Goal: Transaction & Acquisition: Purchase product/service

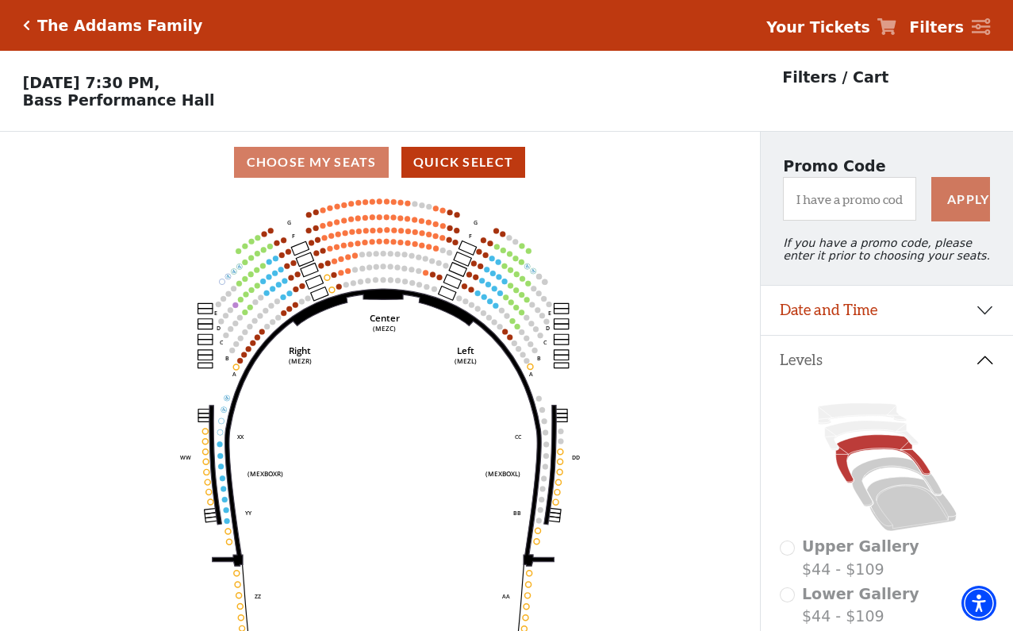
click at [26, 35] on div "The Addams Family Your Tickets Filters" at bounding box center [506, 25] width 1013 height 51
click at [25, 26] on icon "Click here to go back to filters" at bounding box center [26, 25] width 7 height 11
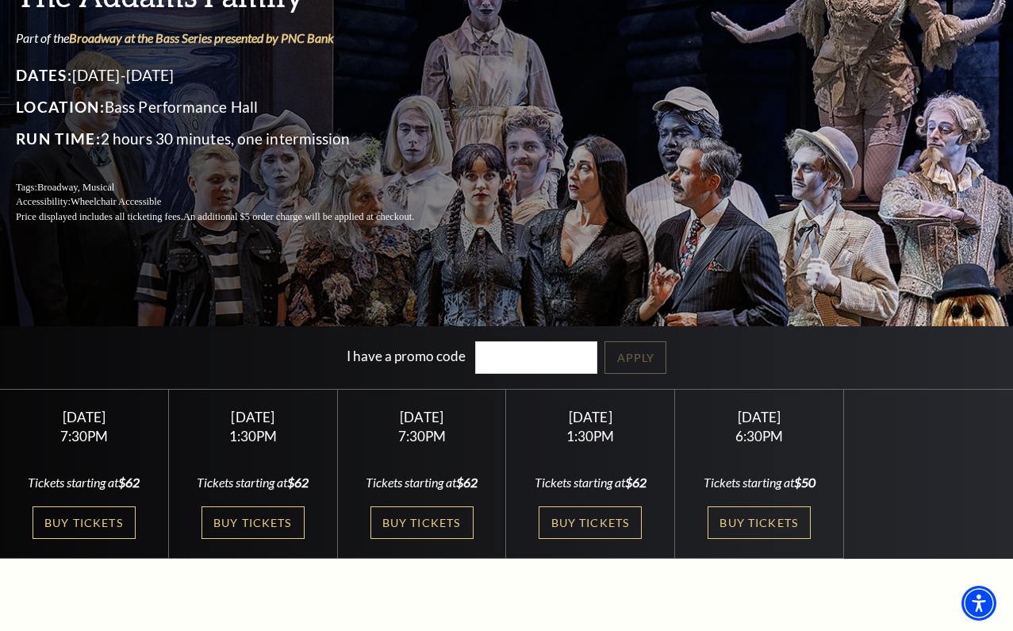
scroll to position [163, 0]
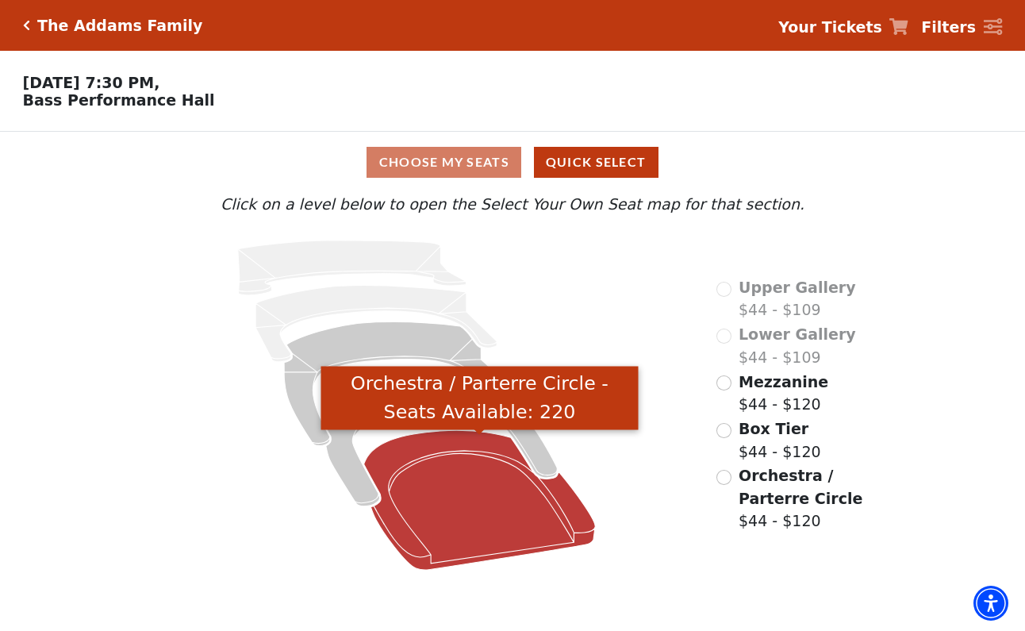
click at [490, 522] on icon "Orchestra / Parterre Circle - Seats Available: 220" at bounding box center [480, 500] width 232 height 140
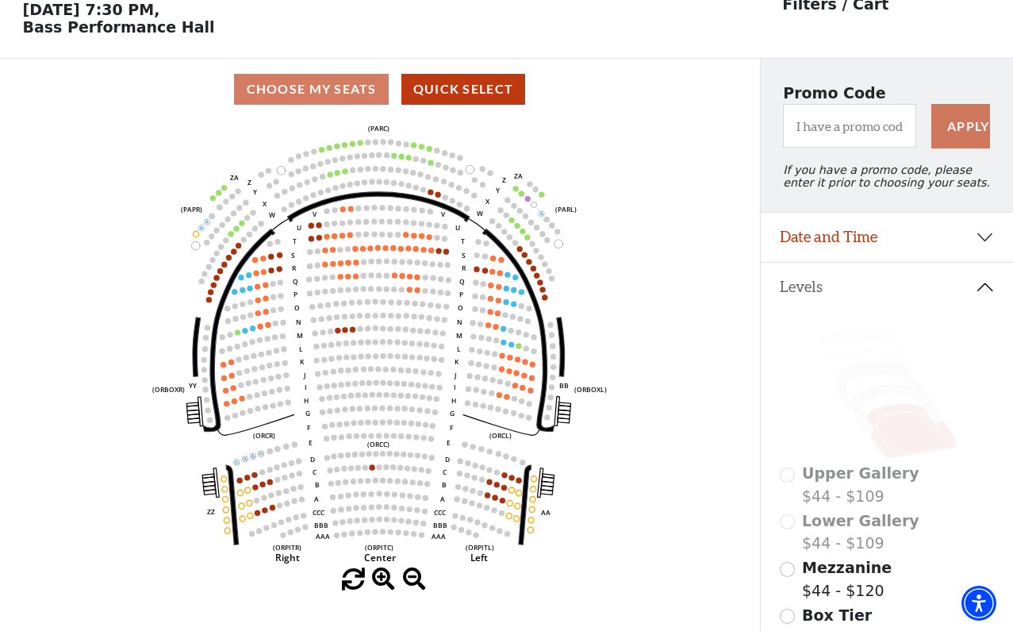
scroll to position [73, 0]
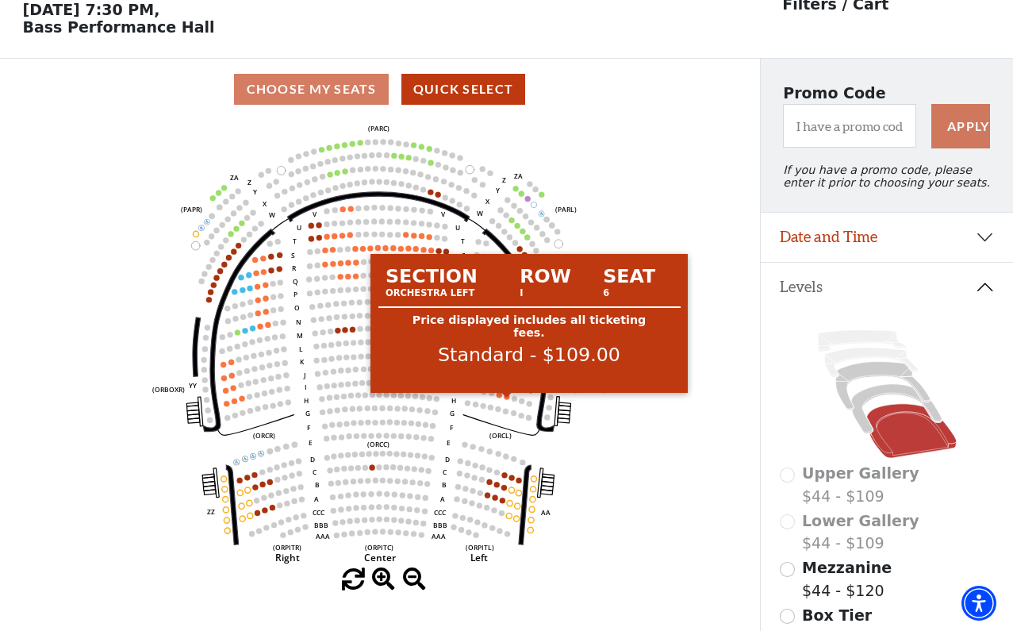
click at [506, 399] on circle at bounding box center [507, 397] width 6 height 6
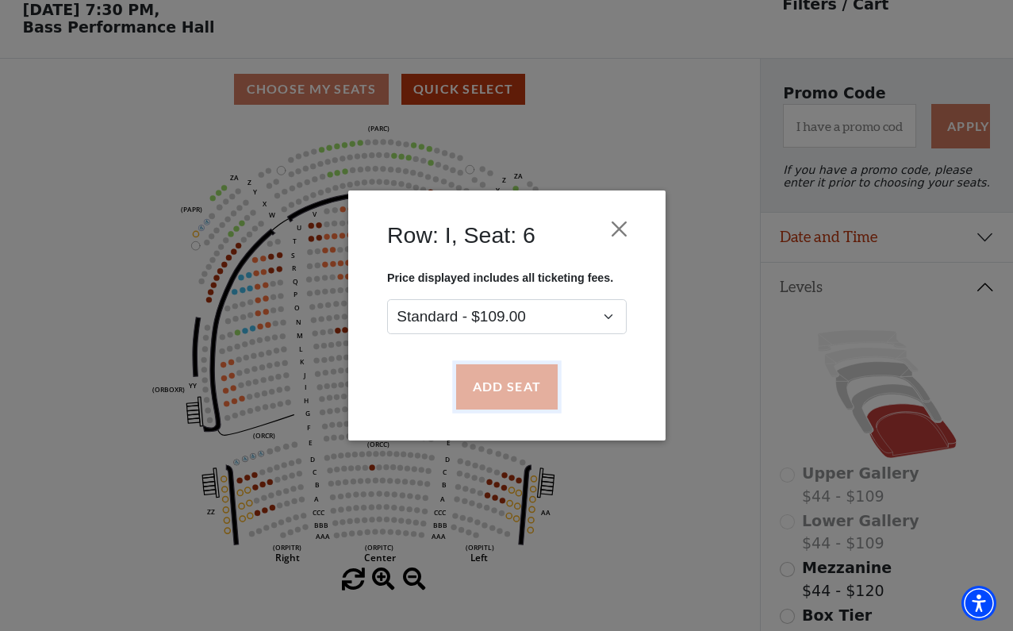
click at [501, 389] on button "Add Seat" at bounding box center [507, 387] width 102 height 44
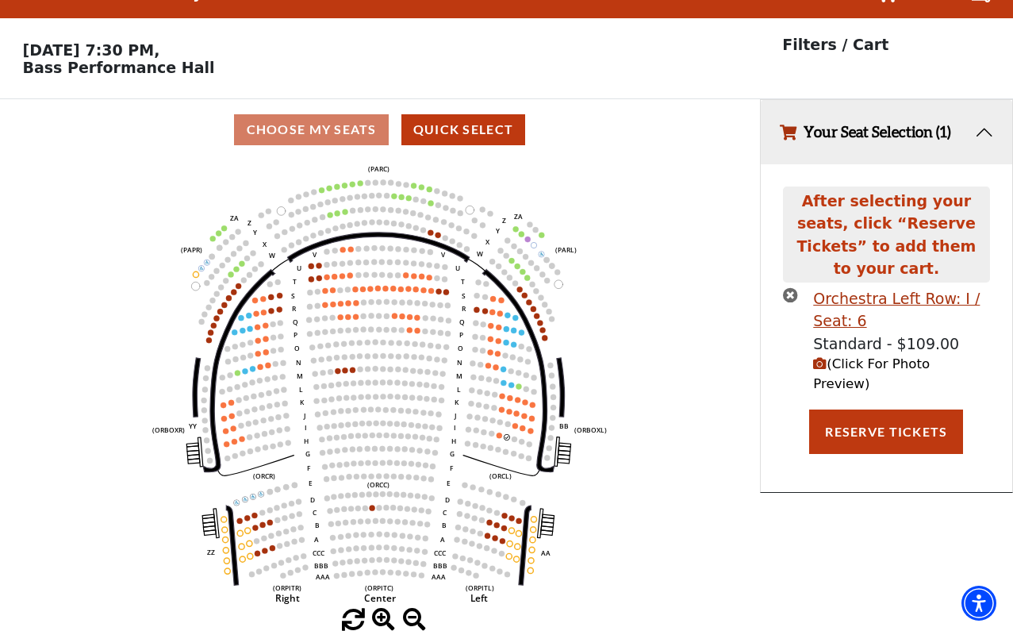
scroll to position [0, 0]
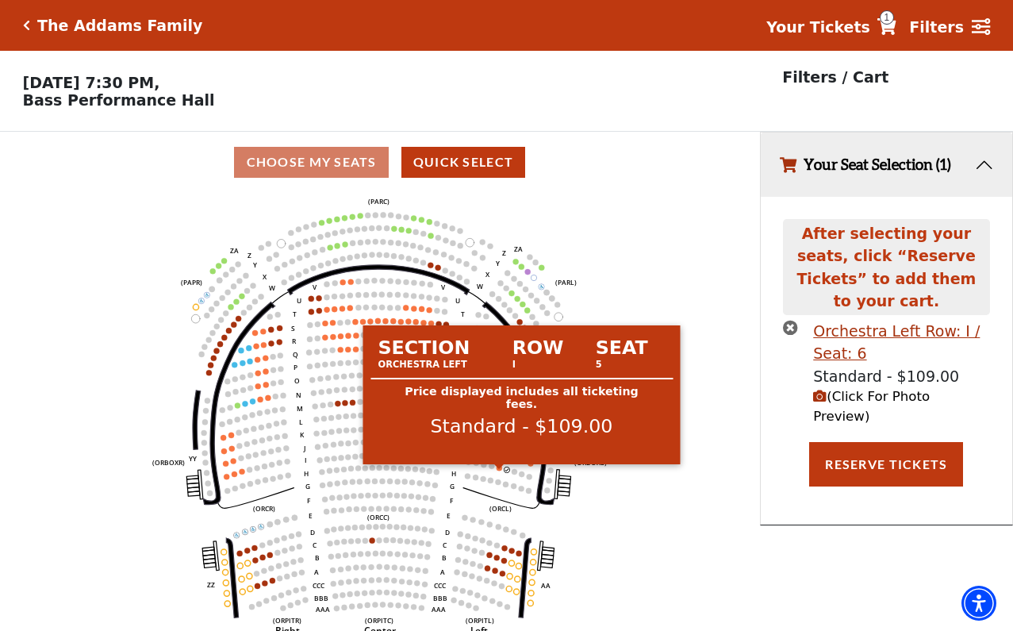
click at [500, 471] on circle at bounding box center [500, 468] width 6 height 6
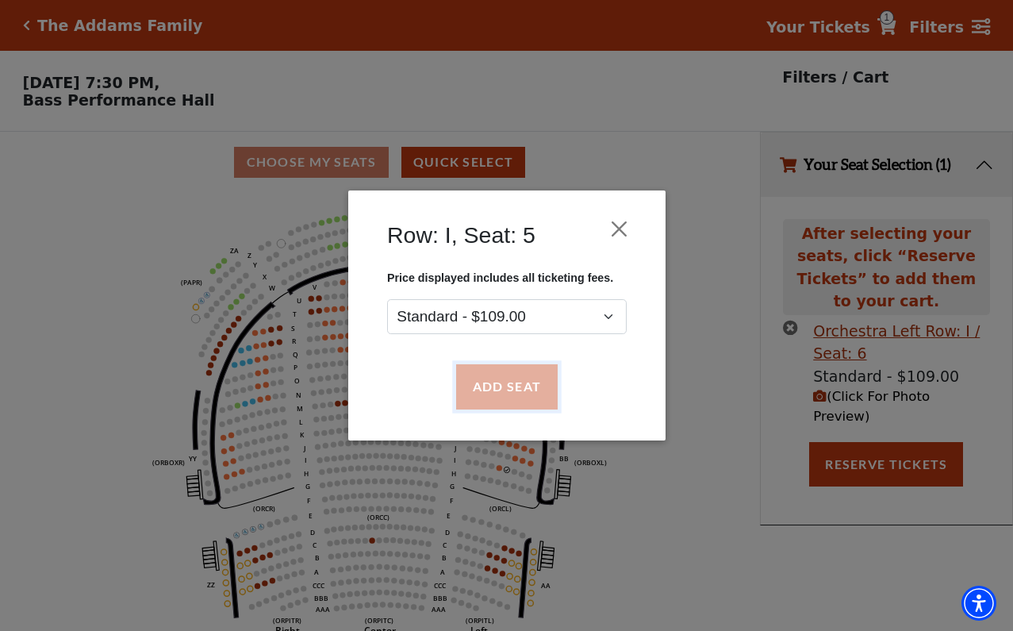
click at [505, 393] on button "Add Seat" at bounding box center [507, 387] width 102 height 44
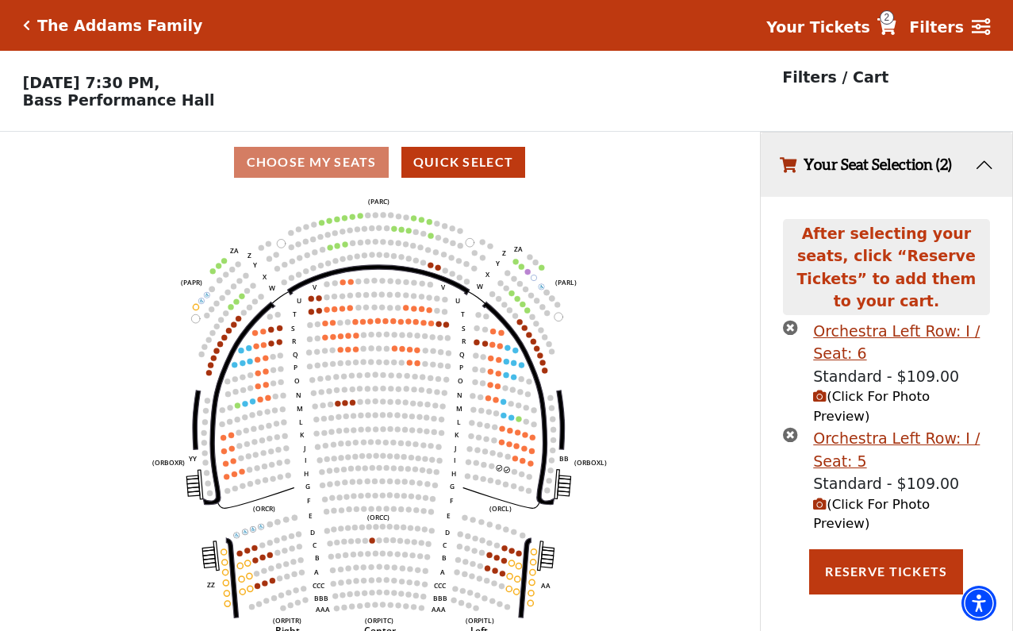
scroll to position [38, 0]
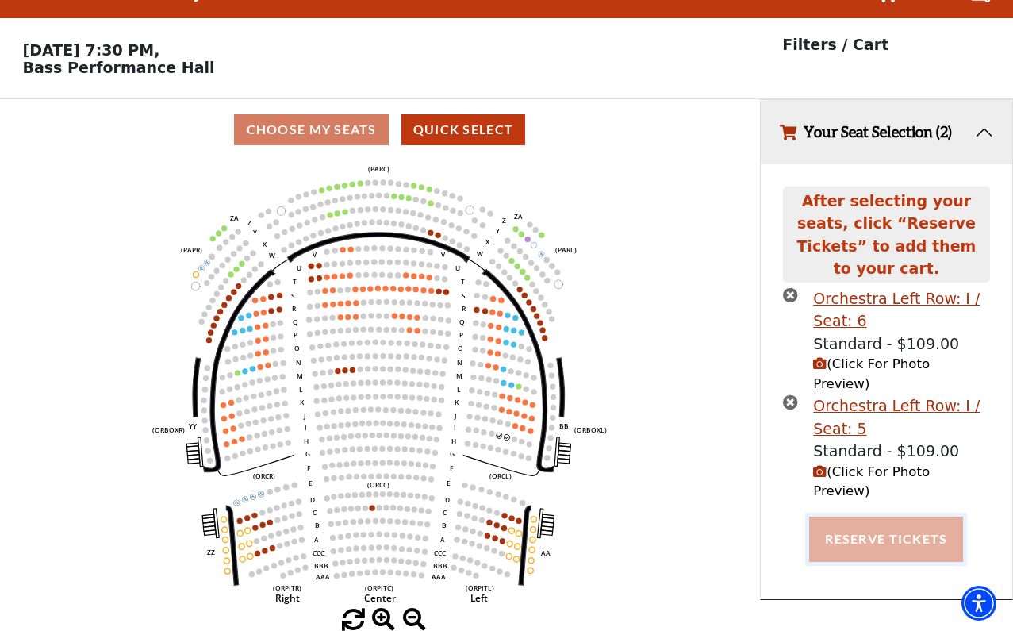
click at [869, 517] on button "Reserve Tickets" at bounding box center [886, 539] width 154 height 44
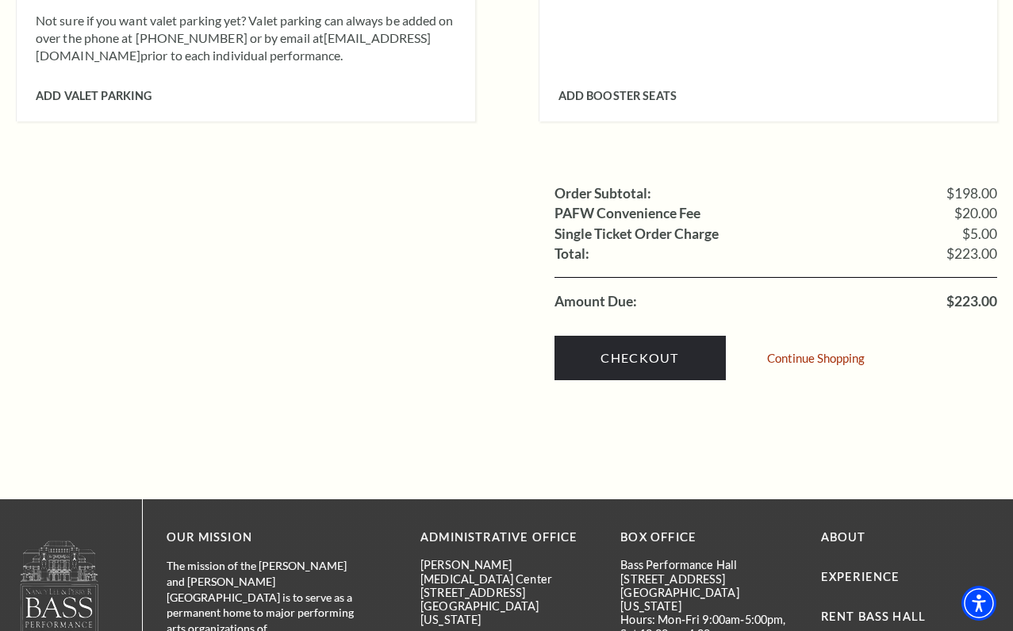
scroll to position [1494, 0]
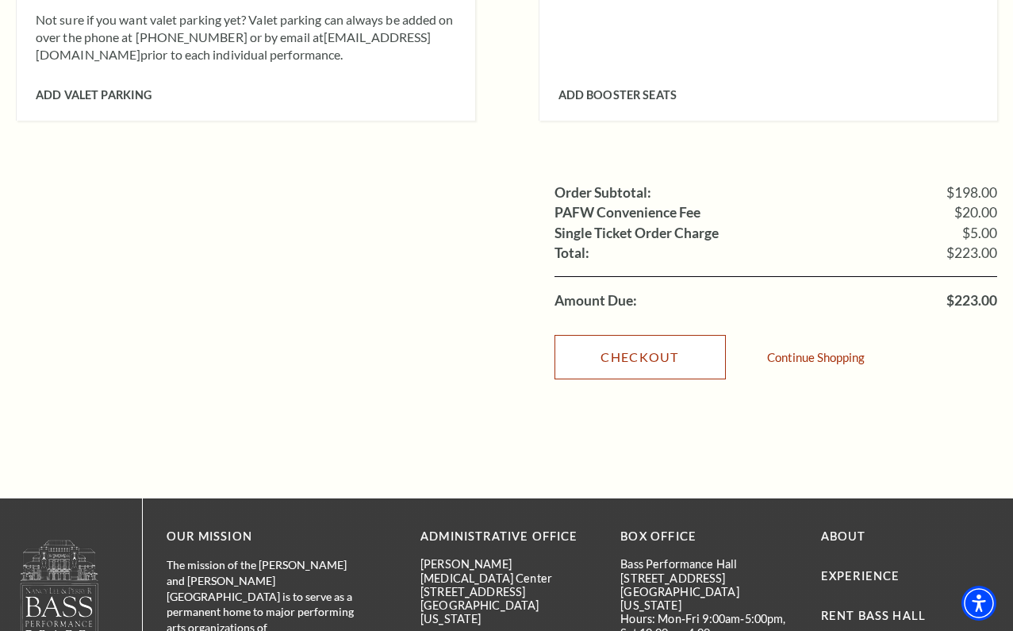
click at [628, 335] on link "Checkout" at bounding box center [640, 357] width 171 height 44
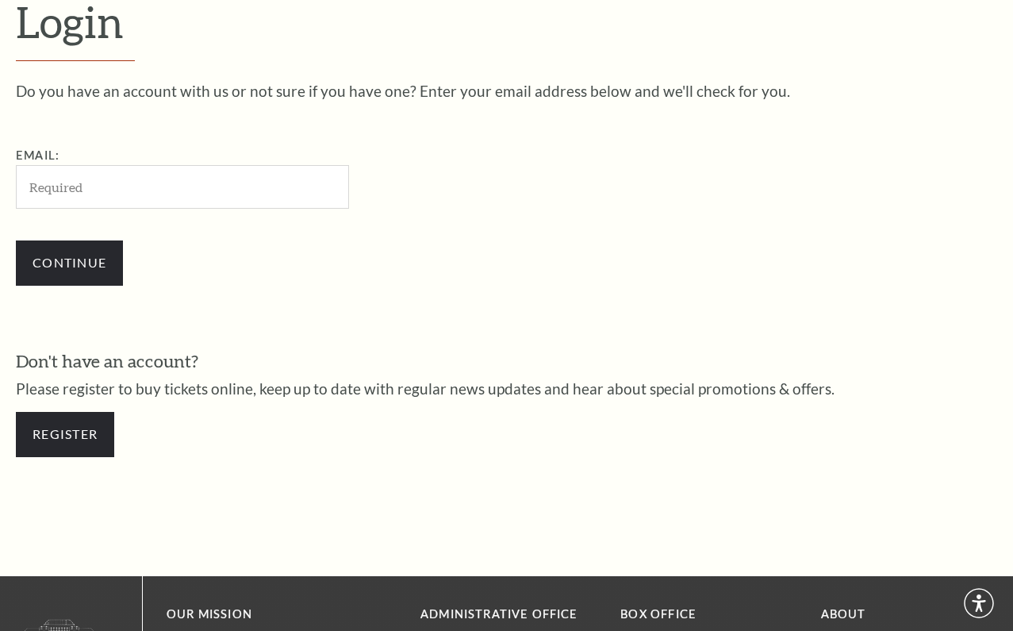
scroll to position [431, 0]
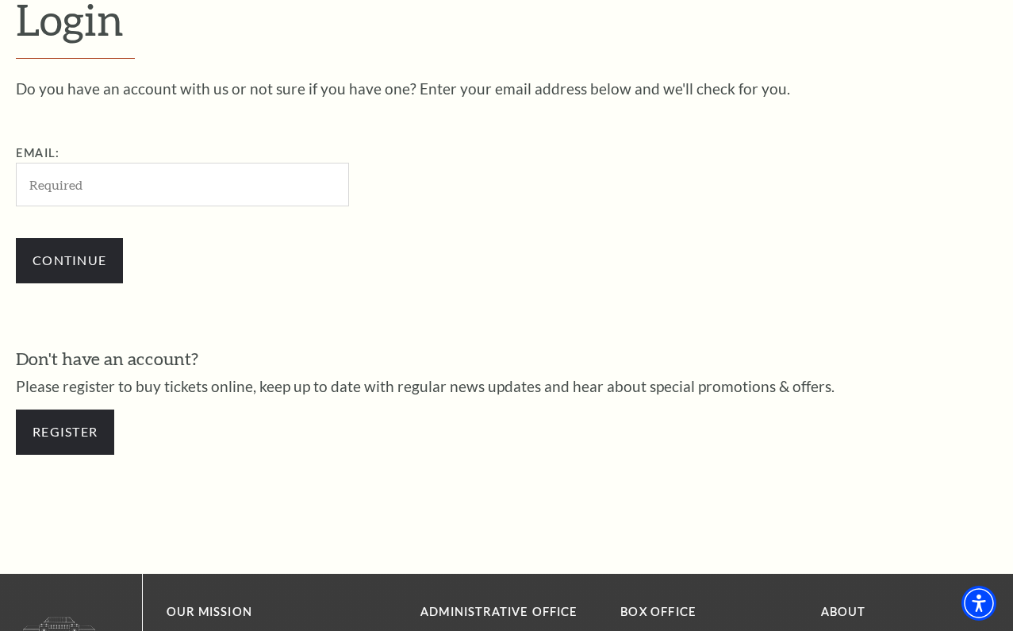
click at [132, 196] on input "Email:" at bounding box center [182, 185] width 333 height 44
type input "[PERSON_NAME][EMAIL_ADDRESS][PERSON_NAME][DOMAIN_NAME]"
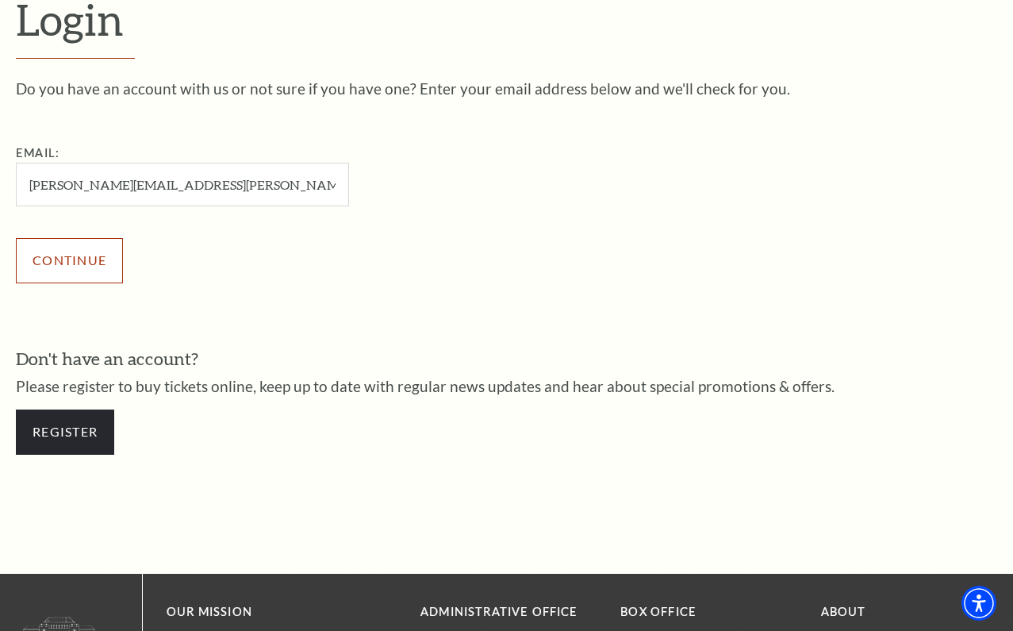
click at [98, 268] on input "Continue" at bounding box center [69, 260] width 107 height 44
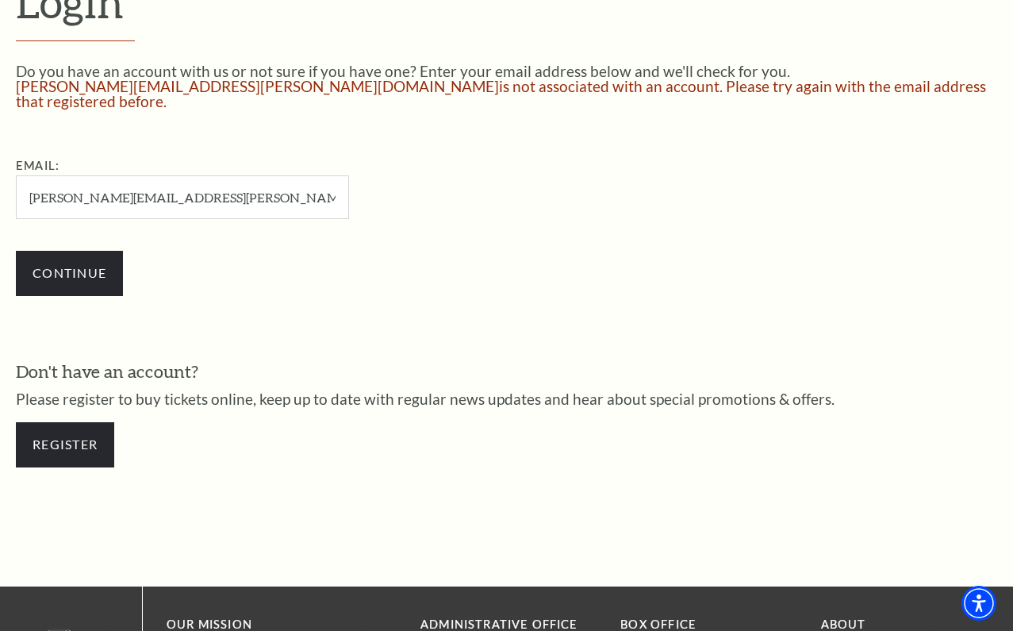
scroll to position [449, 0]
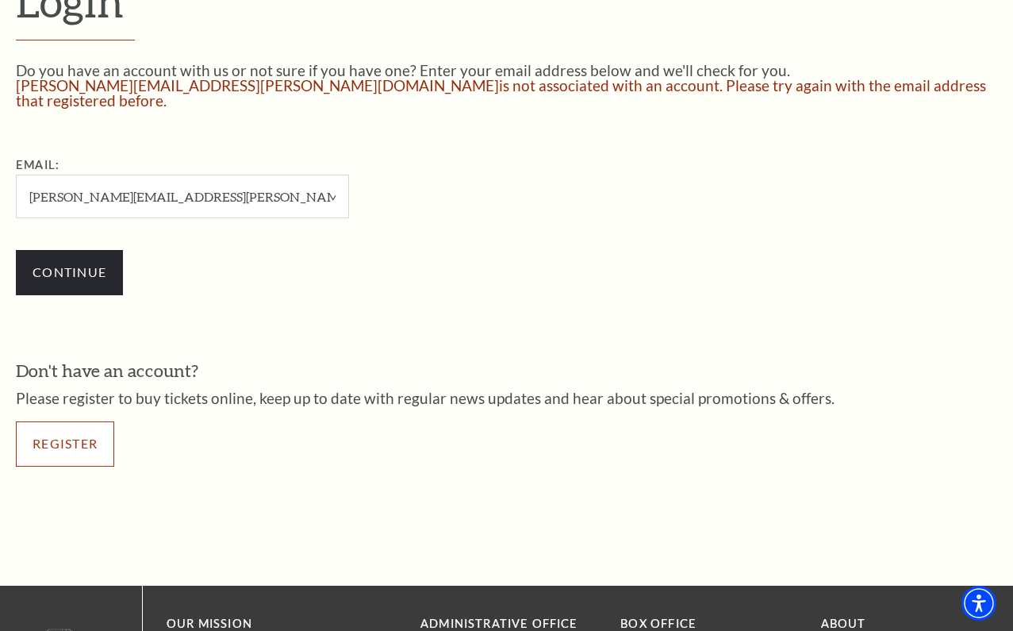
click at [30, 434] on link "Register" at bounding box center [65, 443] width 98 height 44
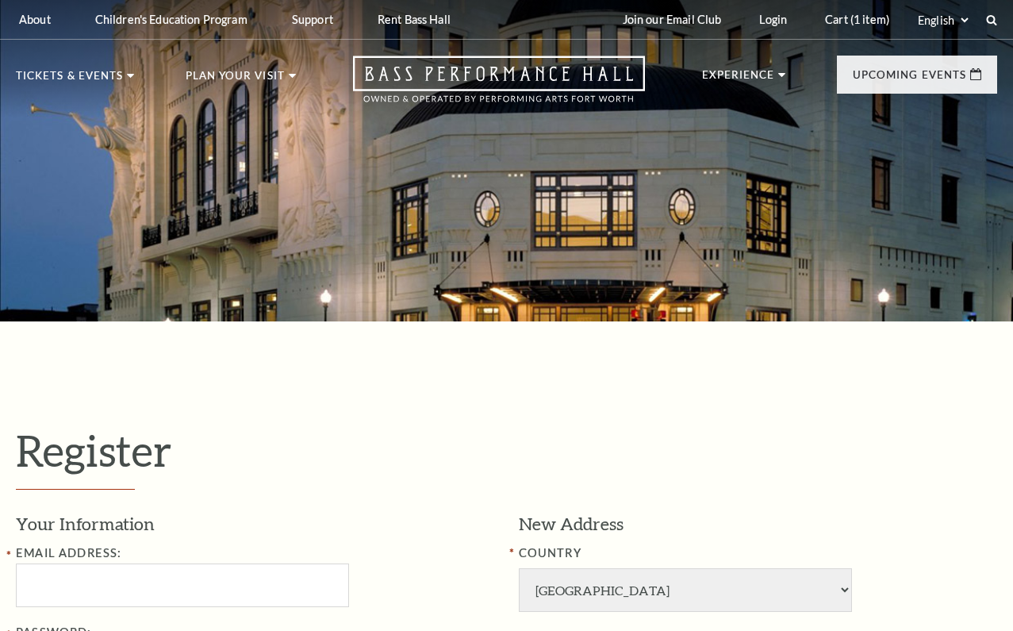
select select "1"
select select "TX"
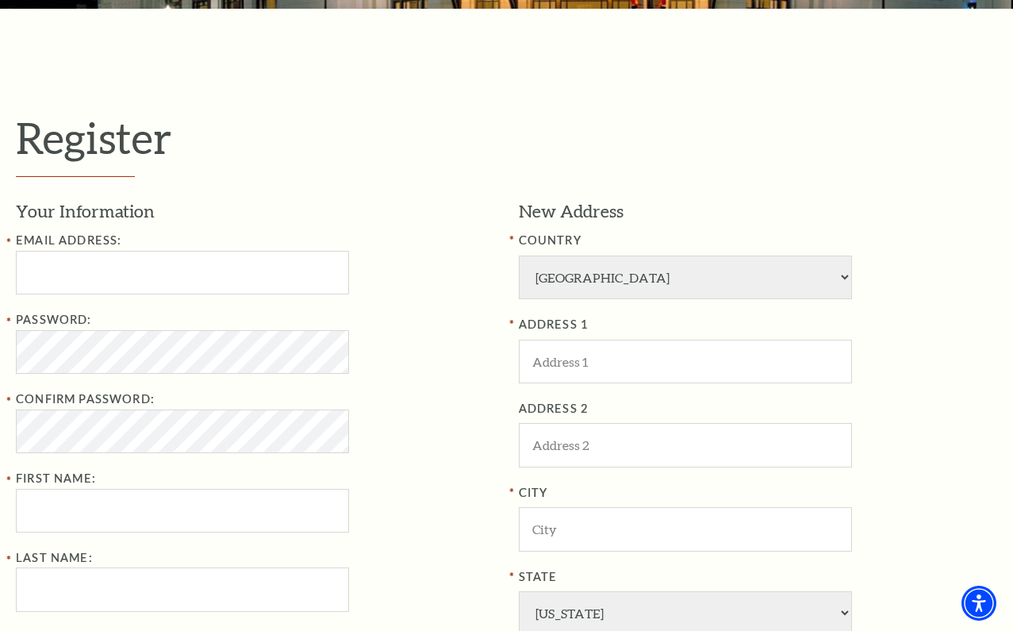
scroll to position [319, 0]
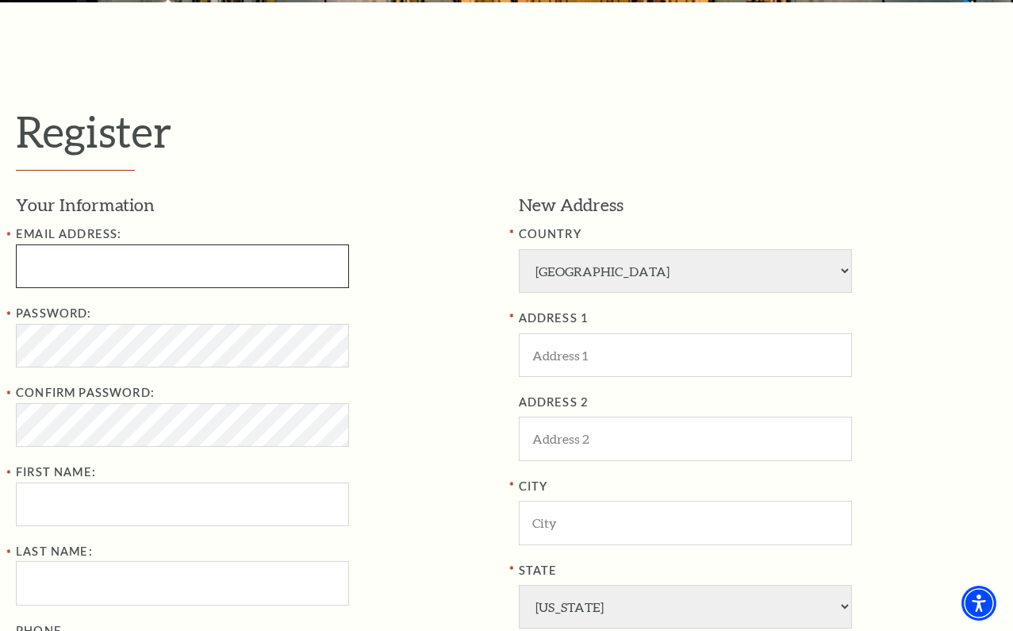
click at [161, 283] on input "Email Address:" at bounding box center [182, 266] width 333 height 44
type input "margoryerkerk@gmail.com"
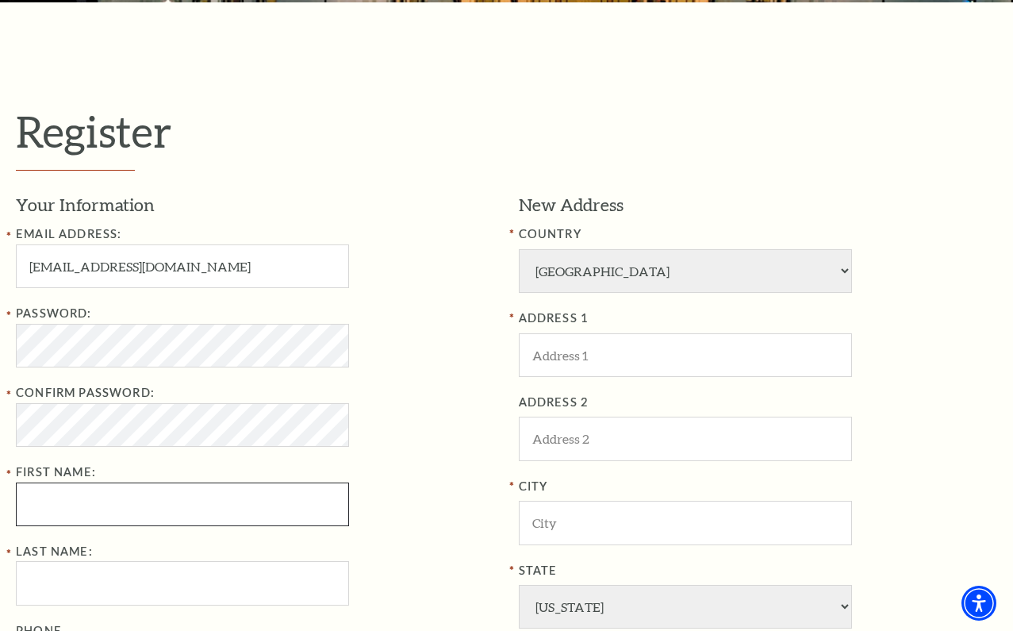
type input "Margarita"
type input "Ryerkerk"
type input "2483783118"
type input "5720 Conch Train Rd"
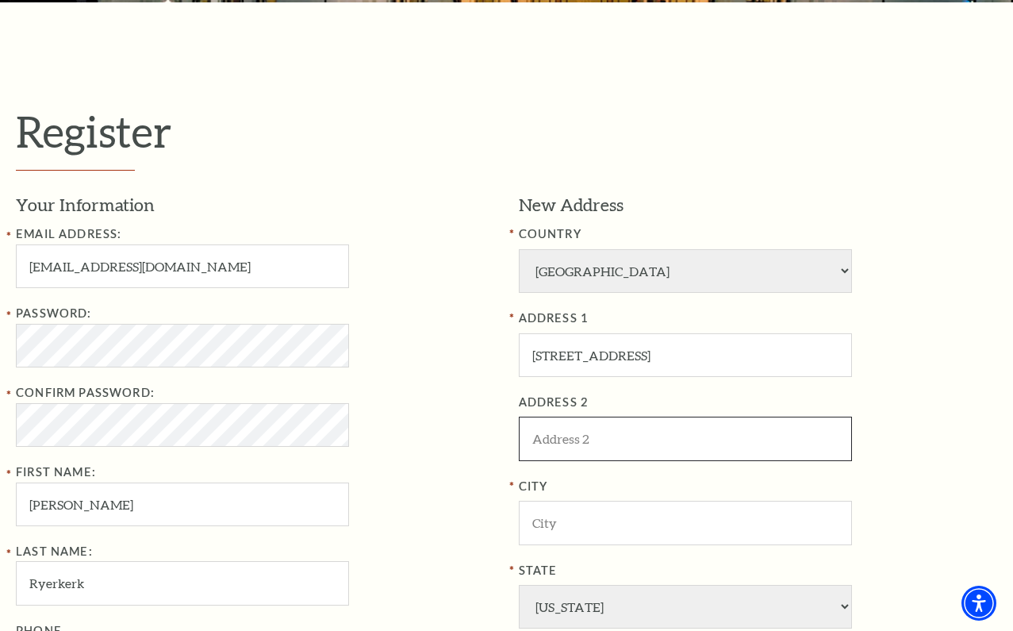
type input "Apt. 2301"
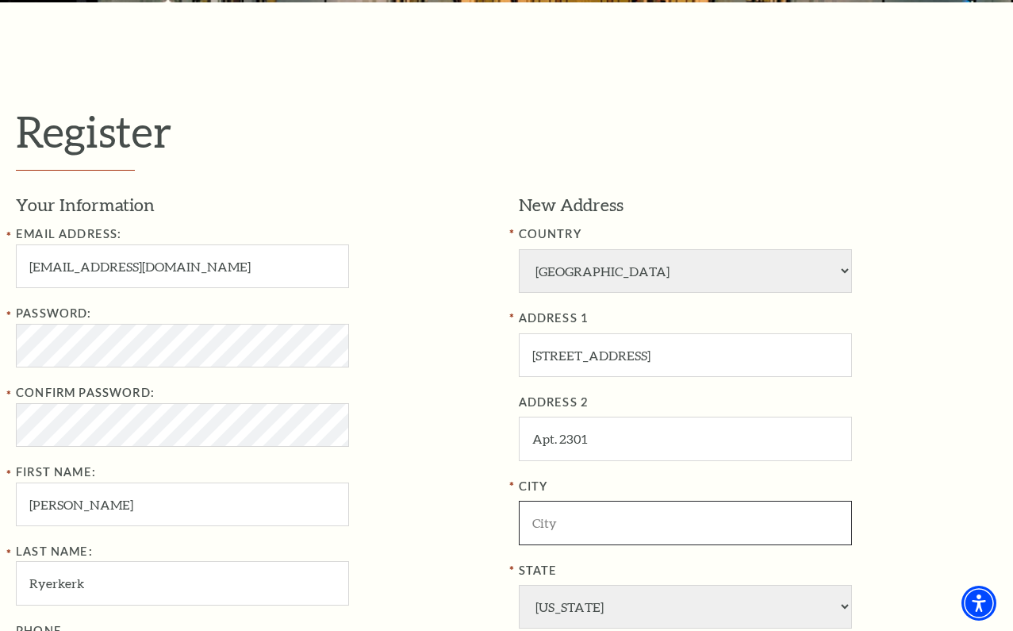
type input "McKinney"
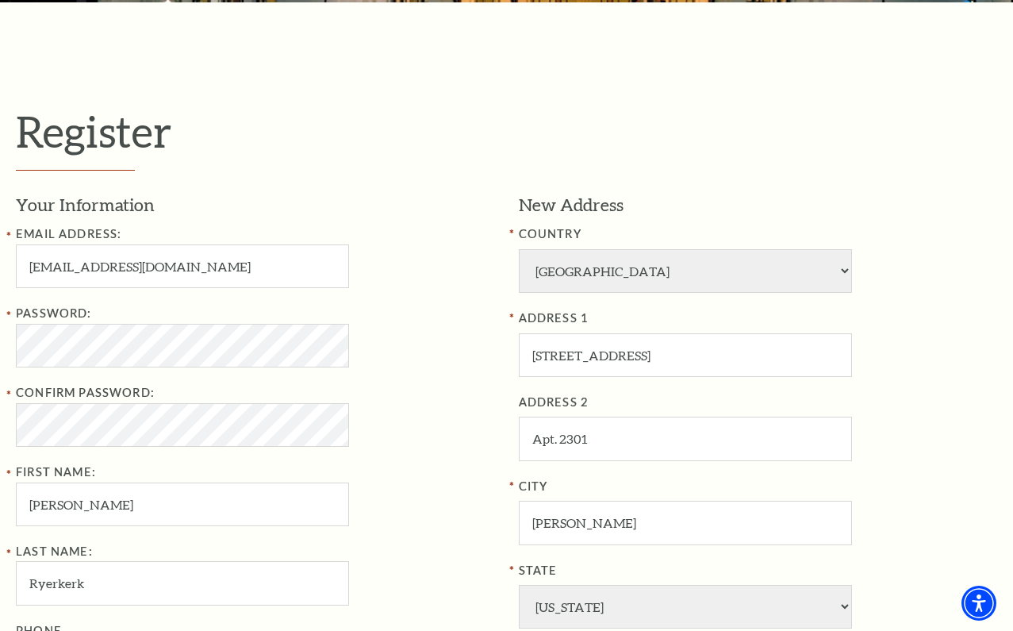
type input "75070"
type input "248-378-3118"
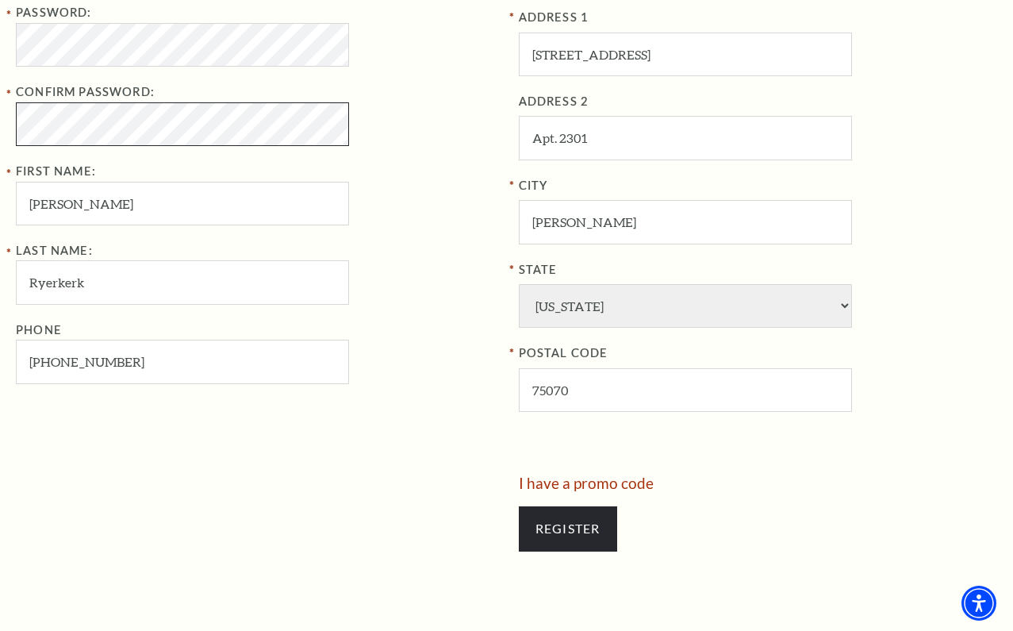
scroll to position [621, 0]
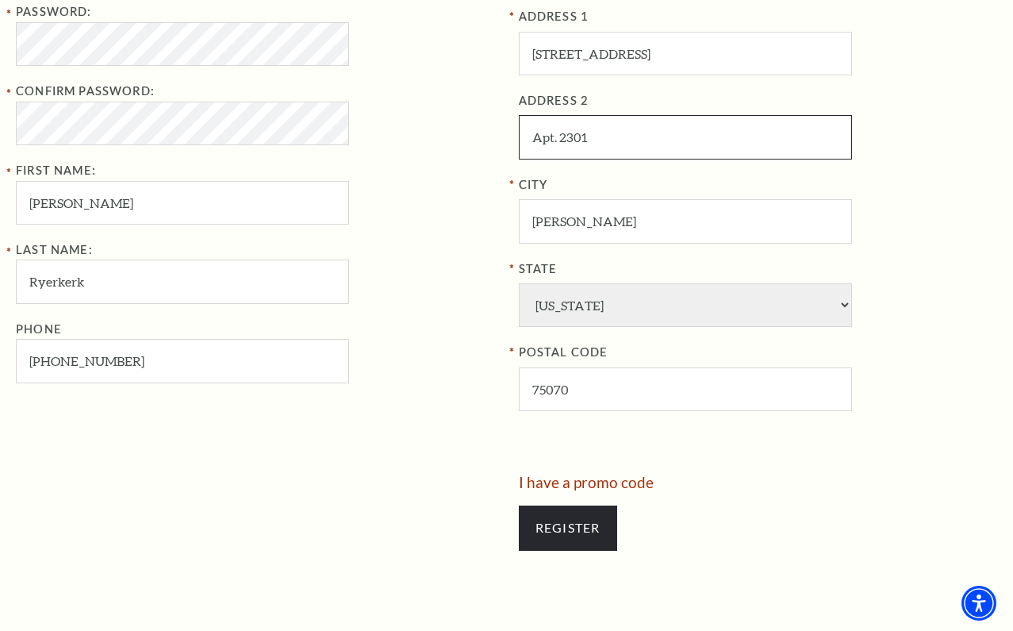
drag, startPoint x: 595, startPoint y: 147, endPoint x: 494, endPoint y: 141, distance: 100.9
click at [494, 141] on div "Your Information Email Address: margoryerkerk@gmail.com Password: Confirm Passw…" at bounding box center [507, 183] width 982 height 584
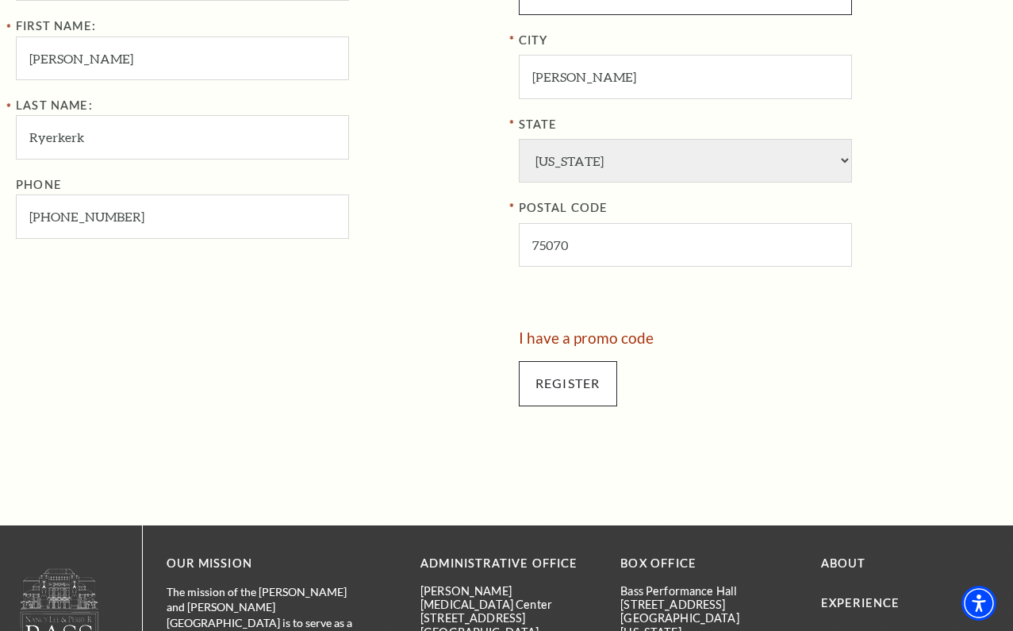
scroll to position [766, 0]
click at [575, 398] on input "Register" at bounding box center [568, 382] width 98 height 44
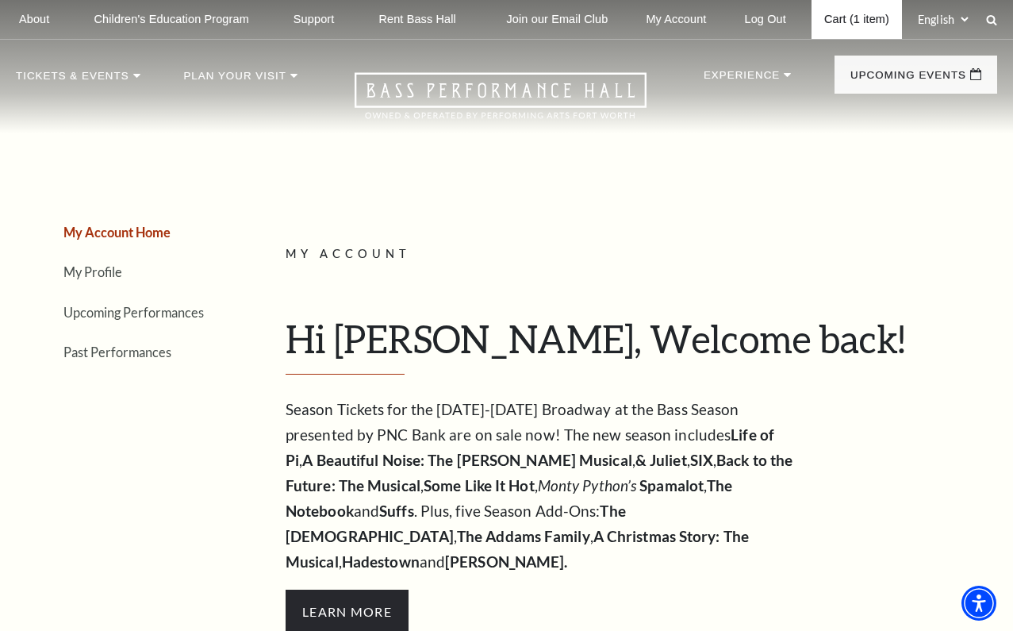
click at [841, 18] on link "Cart (1 item)" at bounding box center [857, 19] width 90 height 39
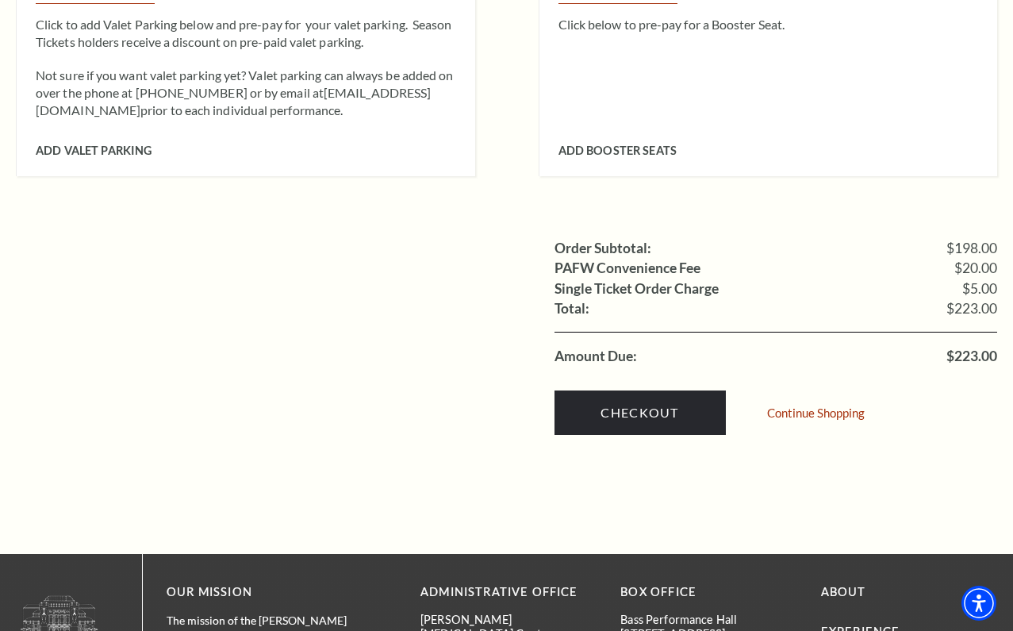
scroll to position [1443, 0]
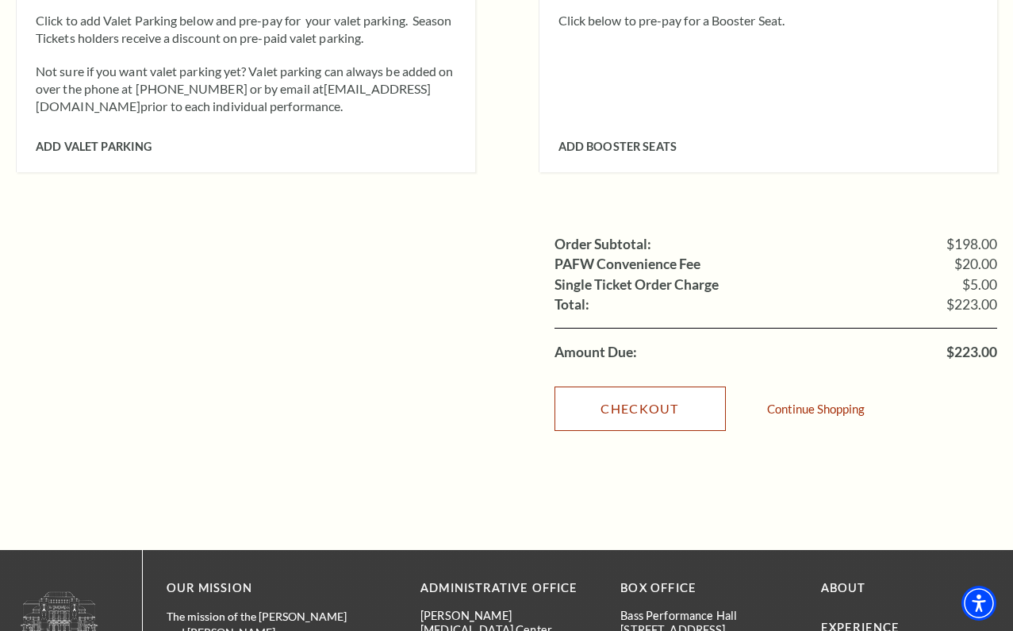
click at [628, 395] on link "Checkout" at bounding box center [640, 408] width 171 height 44
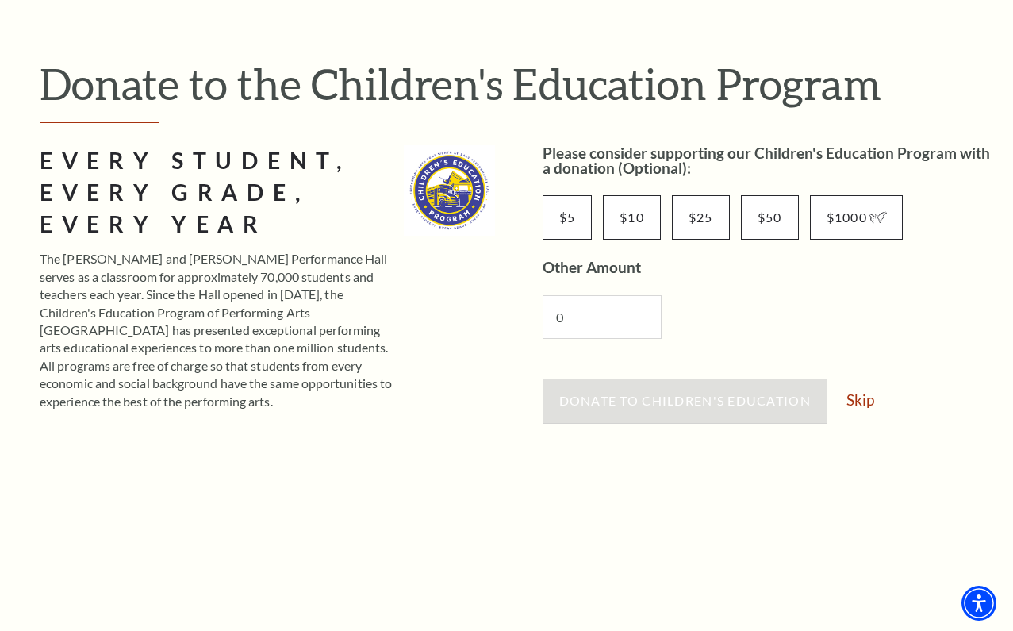
scroll to position [121, 0]
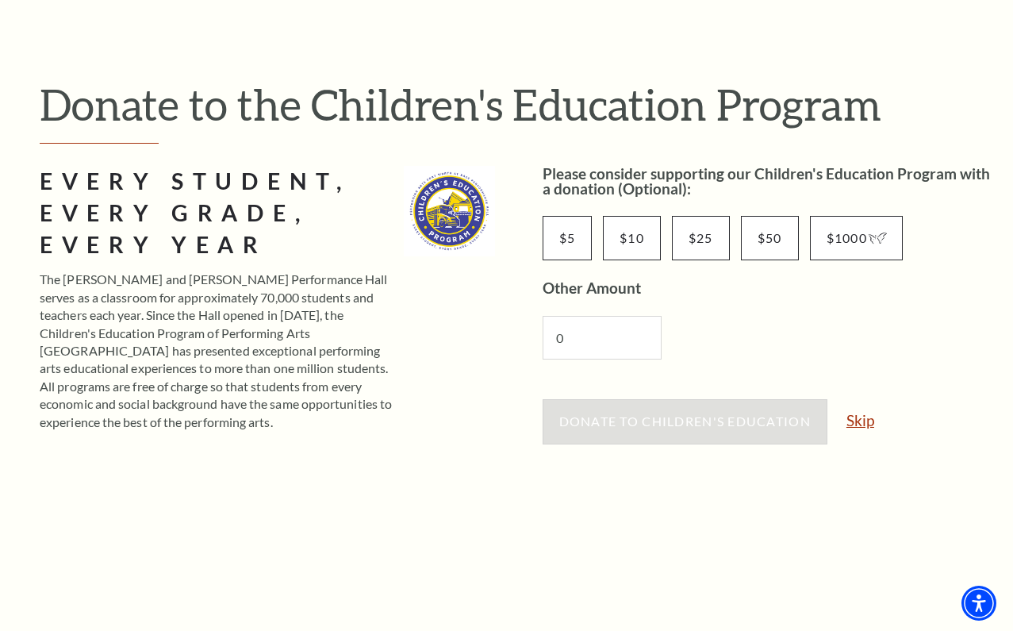
click at [863, 419] on link "Skip" at bounding box center [861, 420] width 28 height 15
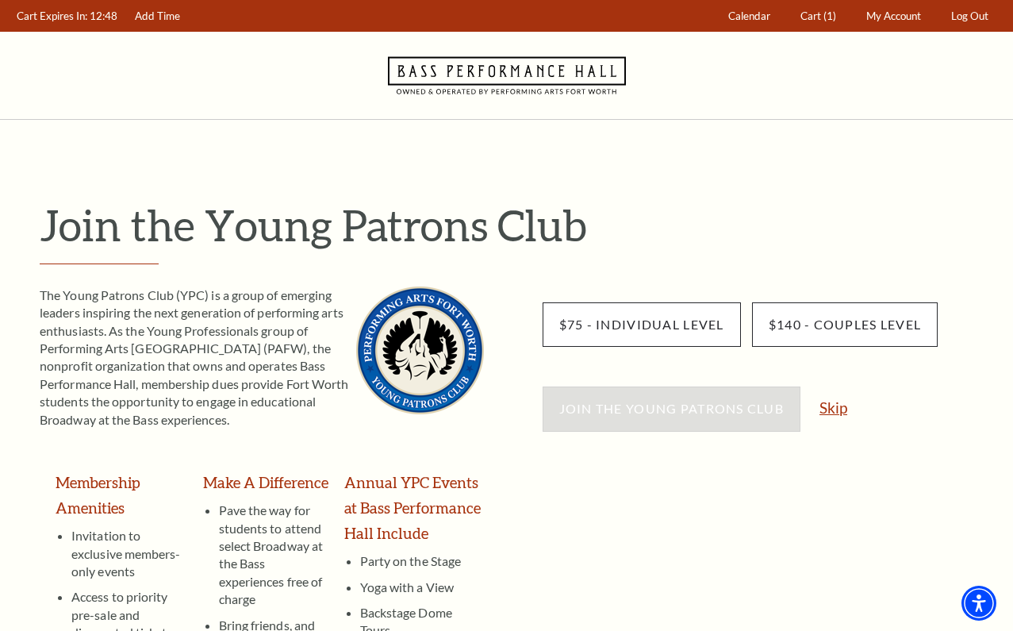
click at [836, 406] on link "Skip" at bounding box center [834, 407] width 28 height 15
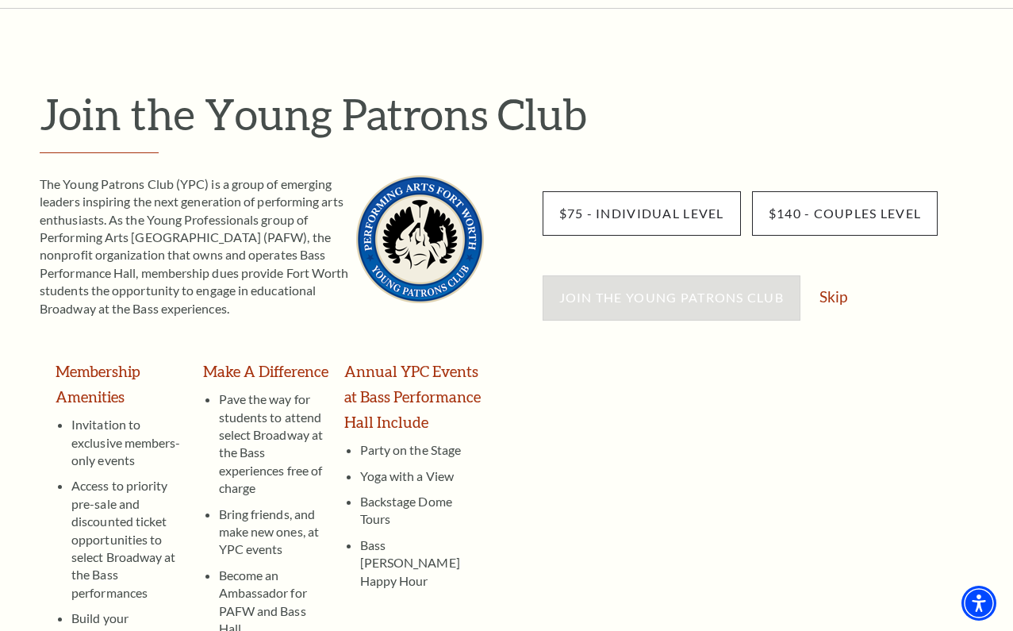
scroll to position [114, 0]
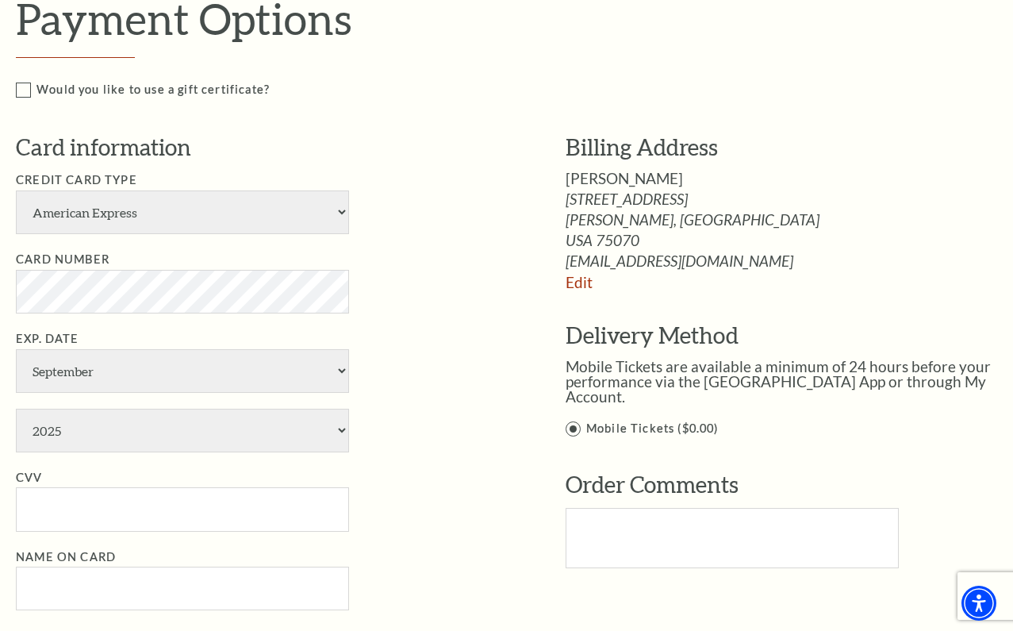
scroll to position [755, 0]
click at [317, 203] on select "American Express Visa Master Card Discover" at bounding box center [182, 212] width 333 height 44
select select "24"
click at [16, 190] on select "American Express Visa Master Card Discover" at bounding box center [182, 212] width 333 height 44
select select "4"
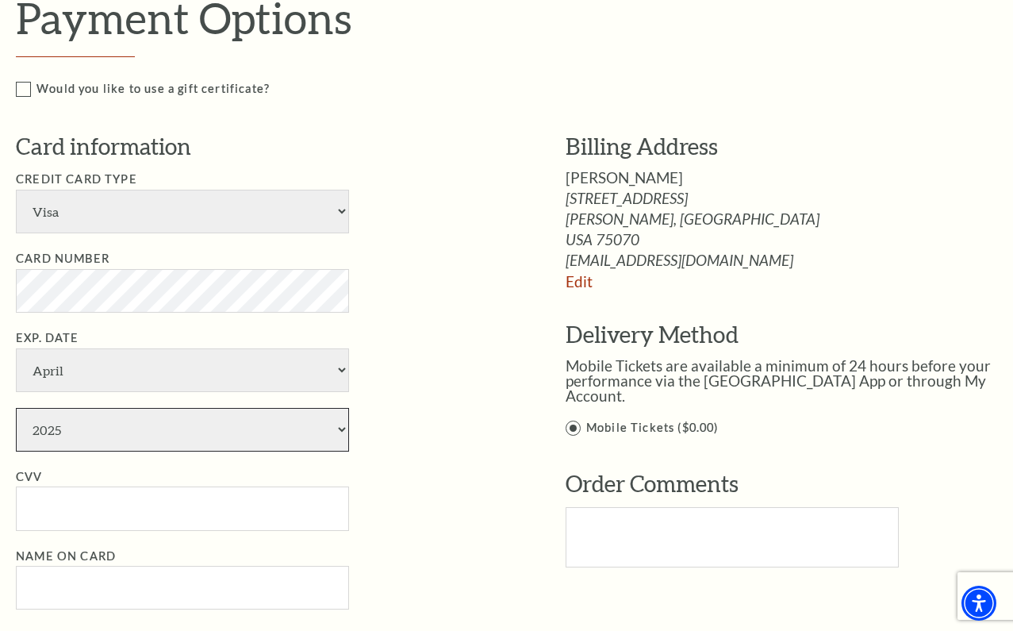
select select "2030"
type input "337"
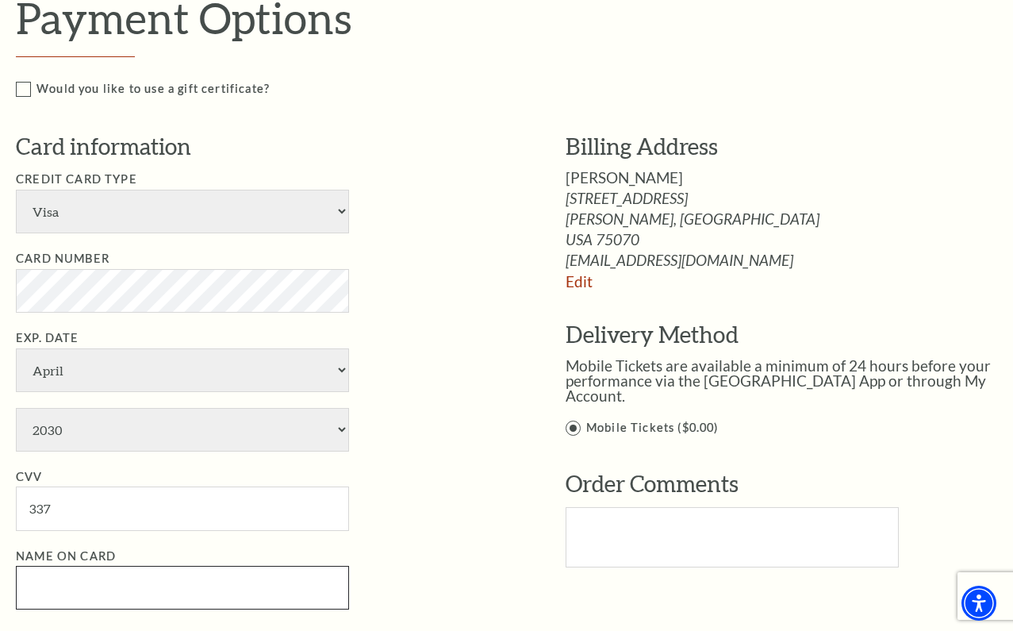
type input "Margarita Ryerkerk"
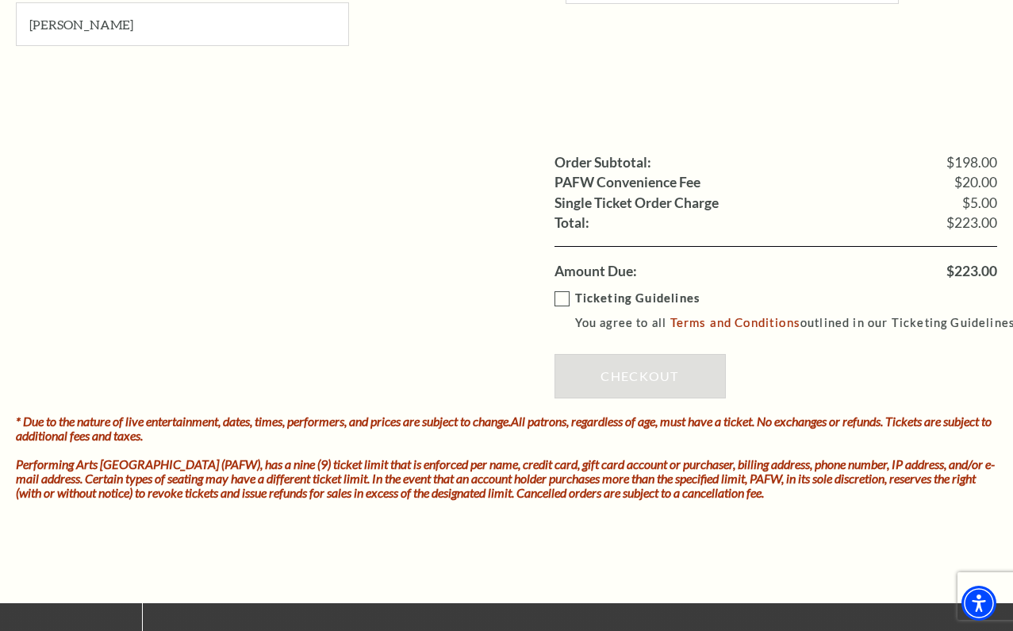
scroll to position [1319, 0]
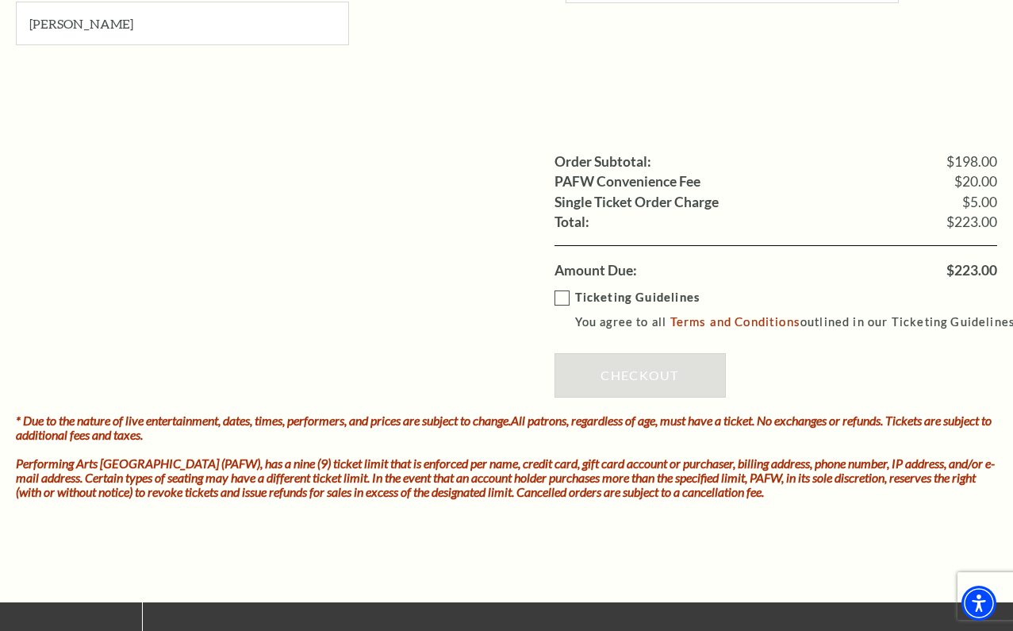
click at [565, 299] on label "Ticketing Guidelines You agree to all Terms and Conditions outlined in our Tick…" at bounding box center [788, 310] width 466 height 44
click at [0, 0] on input "Ticketing Guidelines You agree to all Terms and Conditions outlined in our Tick…" at bounding box center [0, 0] width 0 height 0
click at [652, 372] on link "Checkout" at bounding box center [640, 375] width 171 height 44
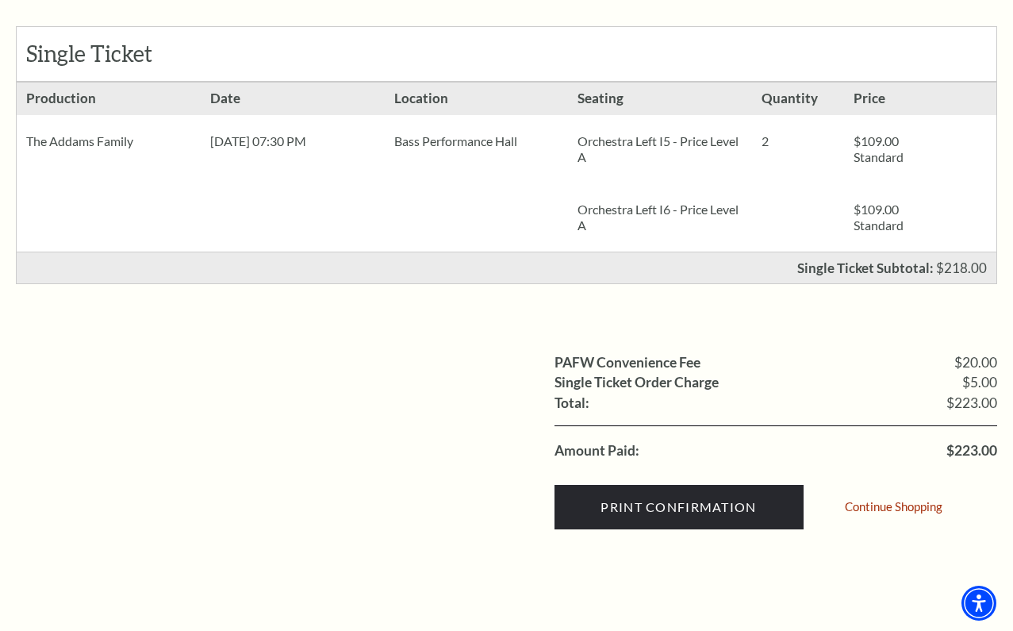
scroll to position [320, 0]
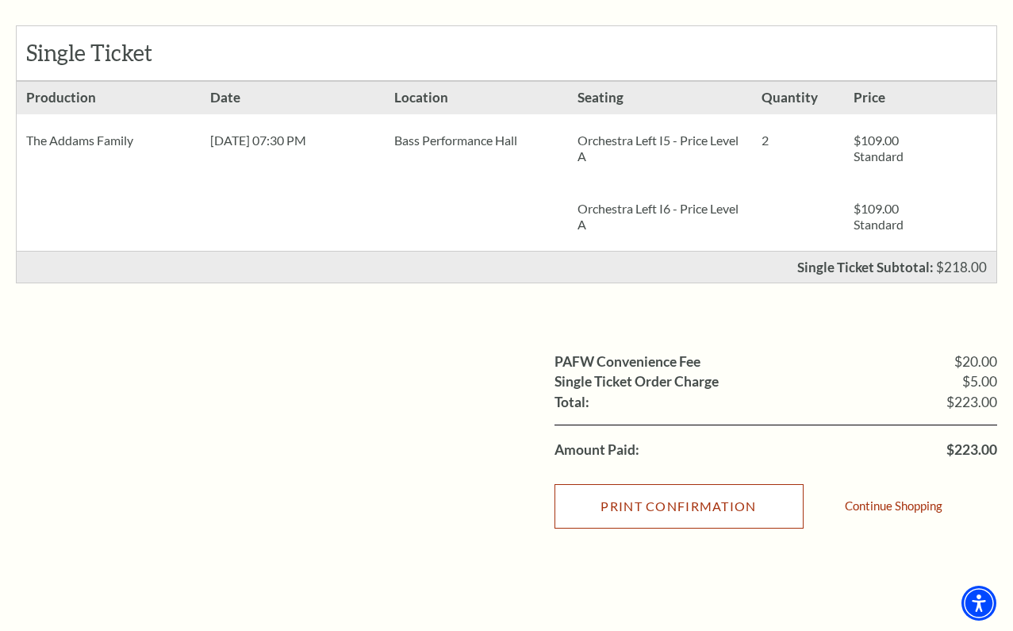
click at [693, 509] on input "Print Confirmation" at bounding box center [679, 506] width 249 height 44
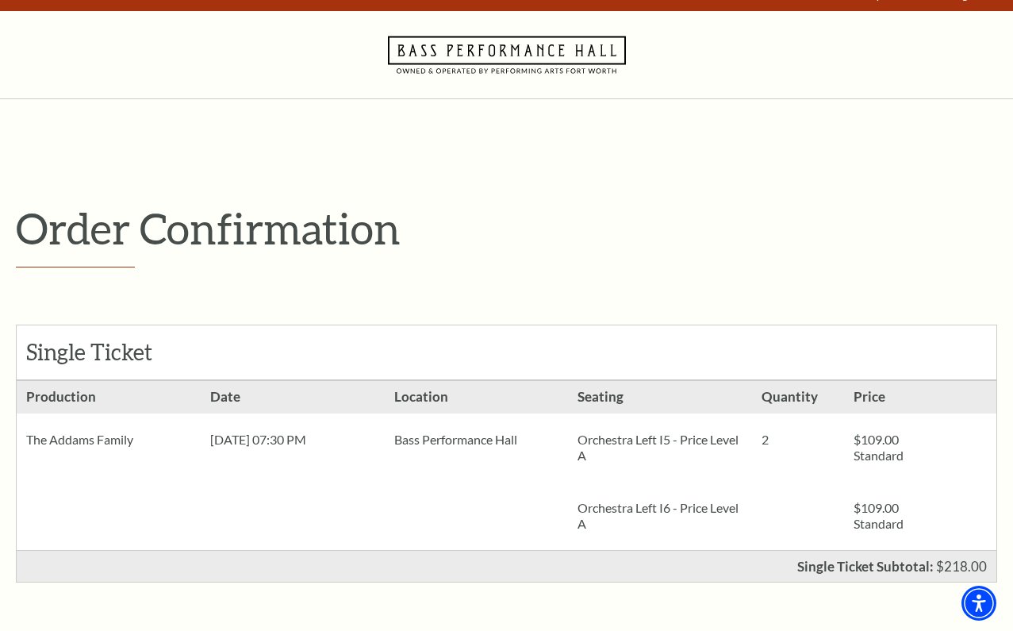
scroll to position [0, 0]
